Goal: Find specific page/section: Find specific page/section

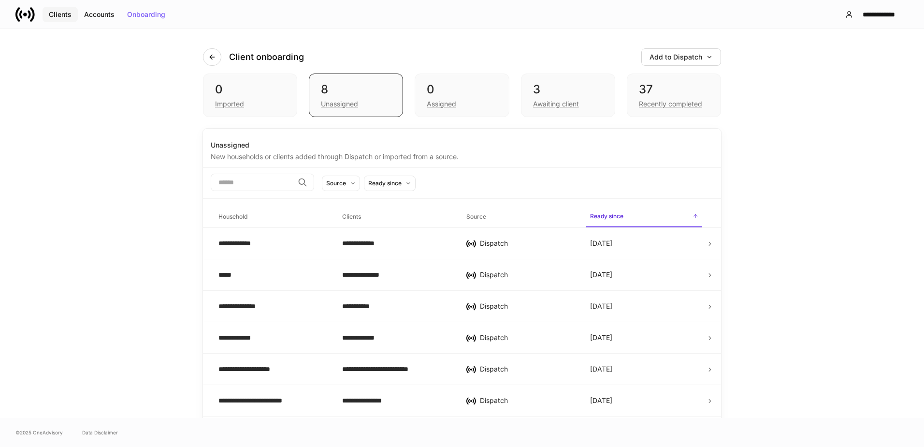
click at [64, 13] on div "Clients" at bounding box center [60, 14] width 23 height 7
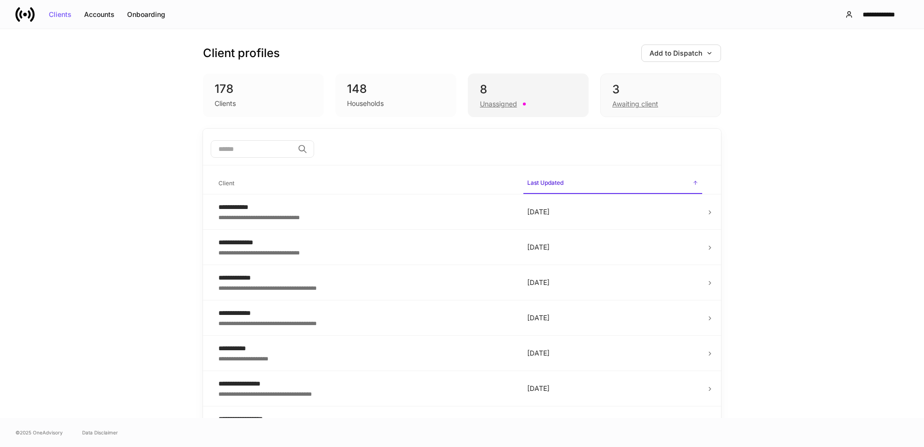
click at [525, 87] on div "8" at bounding box center [528, 89] width 97 height 15
